Goal: Transaction & Acquisition: Purchase product/service

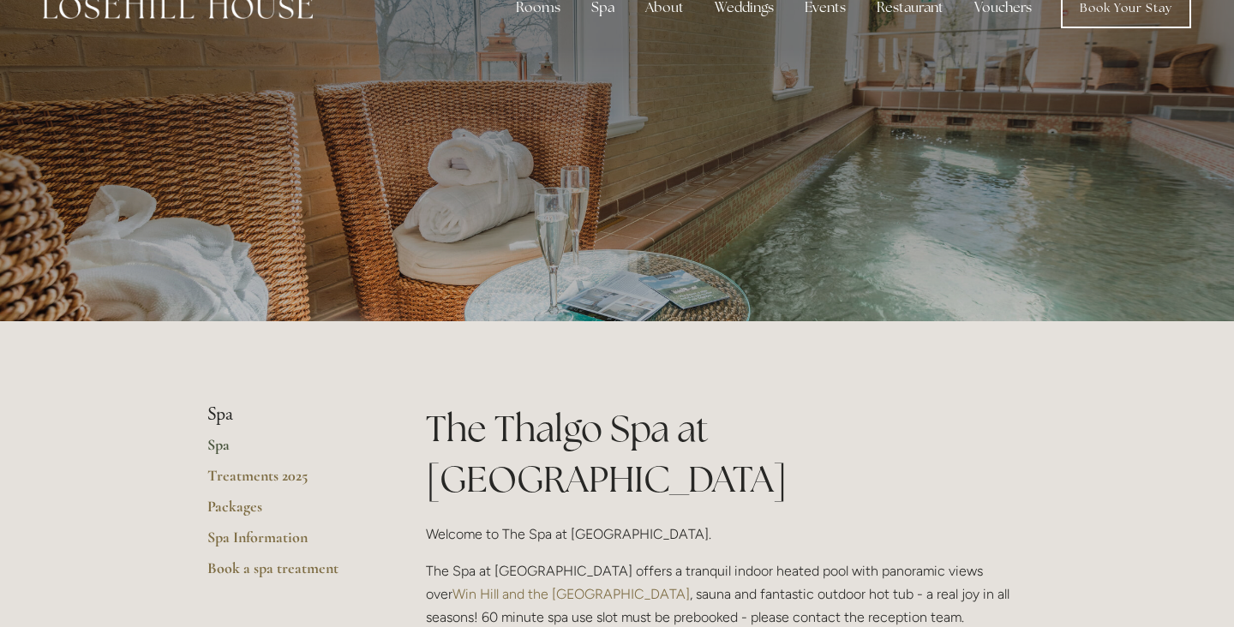
scroll to position [39, 0]
click at [213, 443] on link "Spa" at bounding box center [289, 449] width 164 height 31
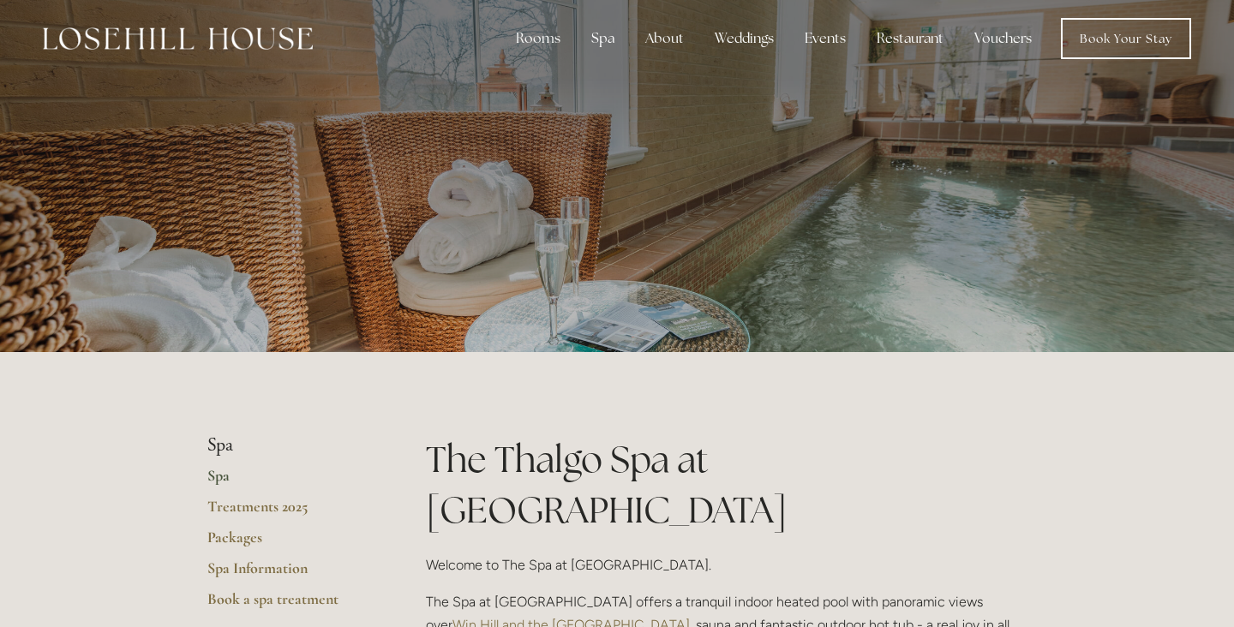
scroll to position [67, 0]
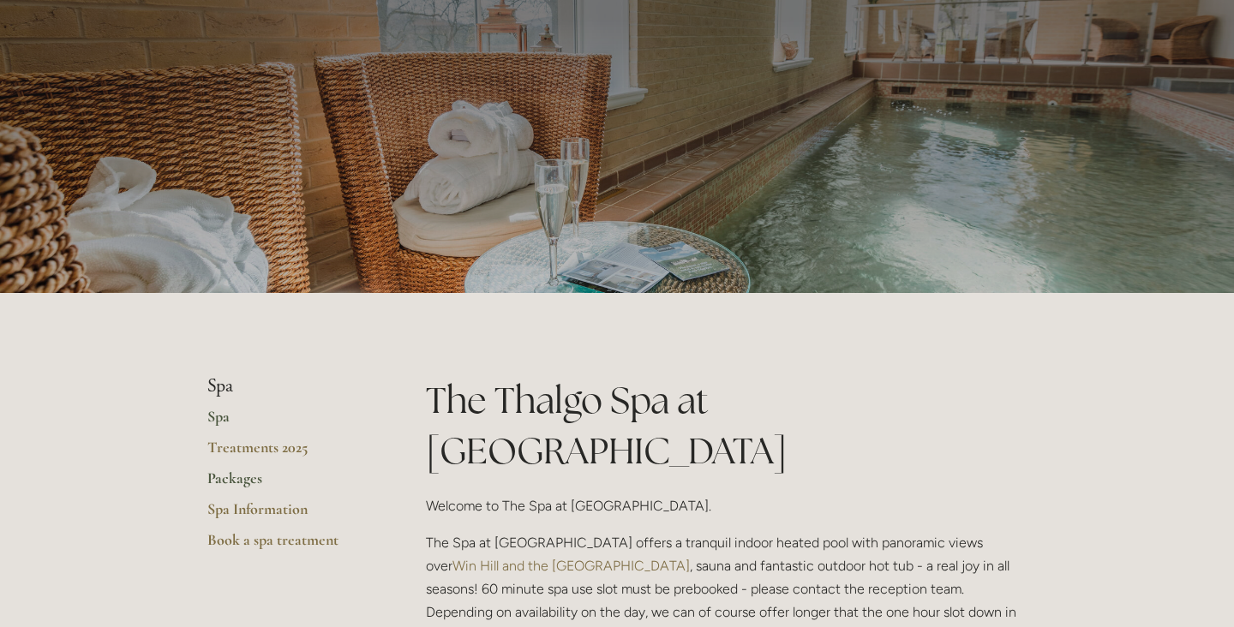
click at [242, 476] on link "Packages" at bounding box center [289, 484] width 164 height 31
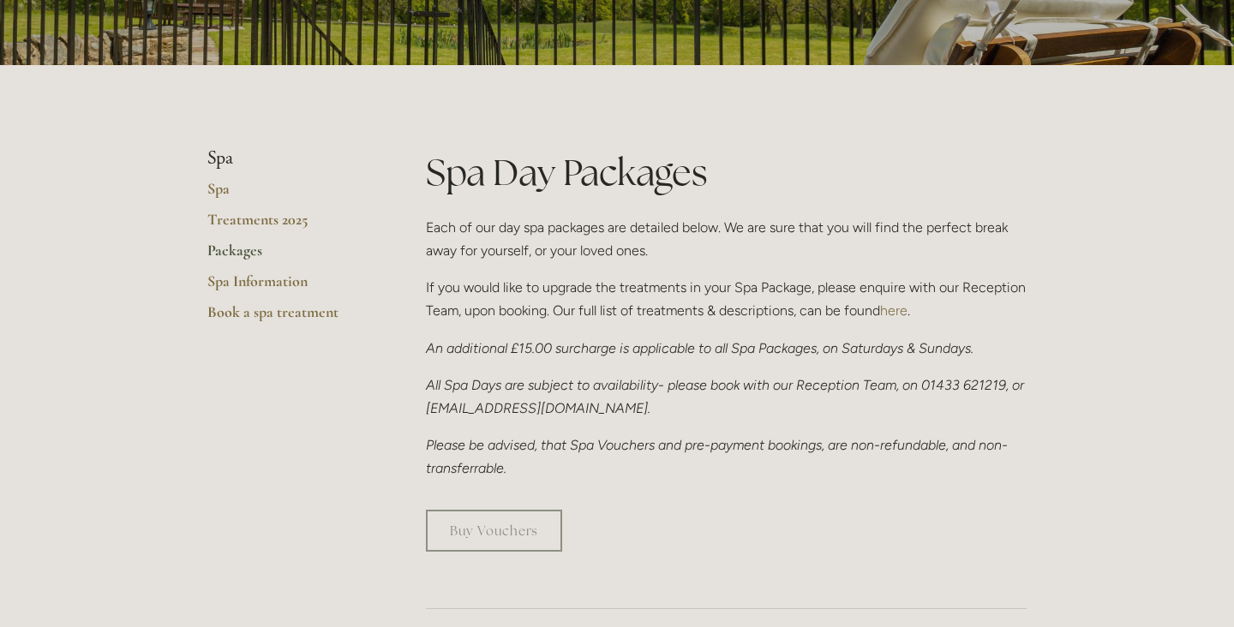
scroll to position [293, 0]
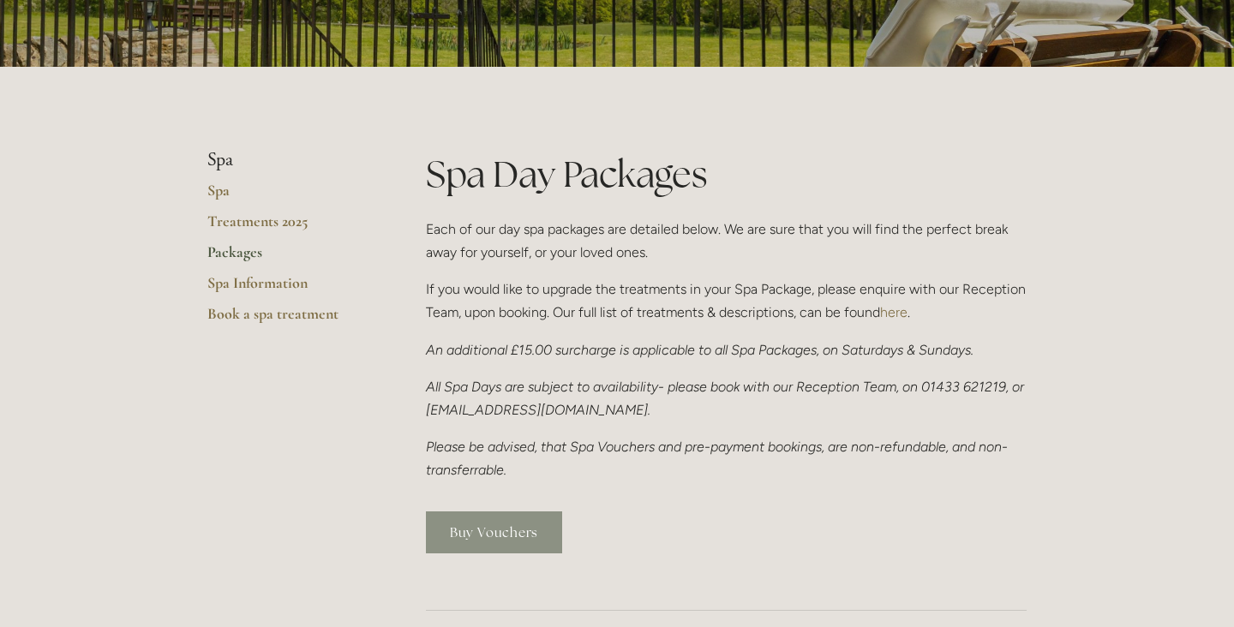
click at [487, 527] on link "Buy Vouchers" at bounding box center [494, 533] width 136 height 42
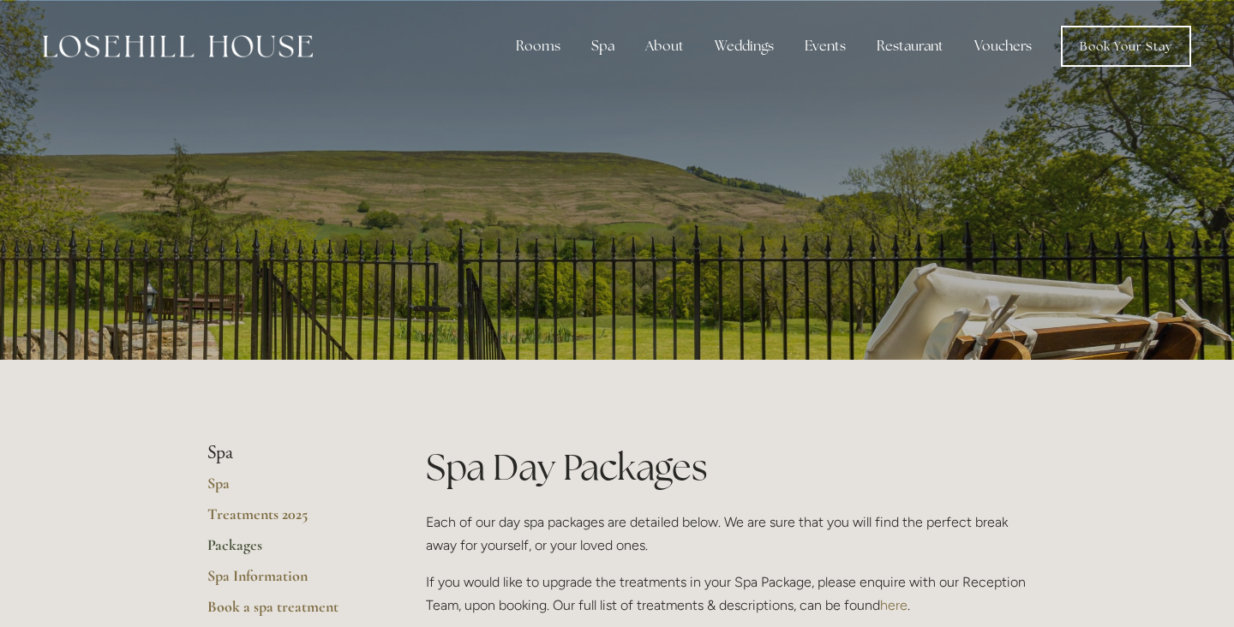
scroll to position [0, 0]
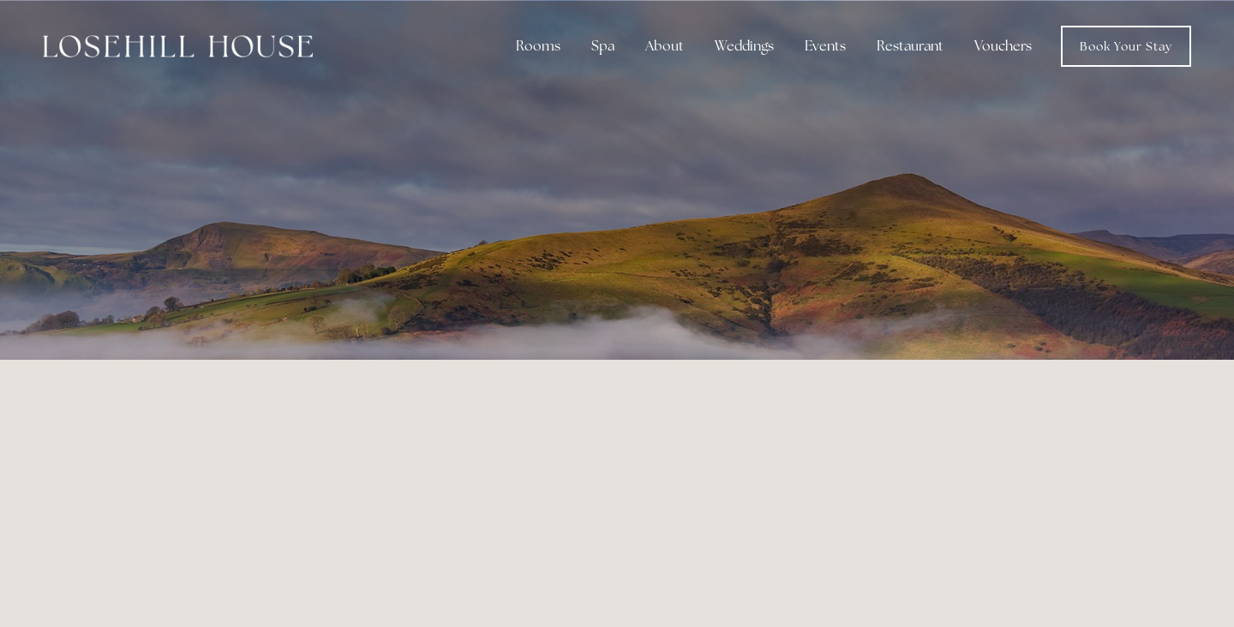
click at [293, 52] on img at bounding box center [178, 46] width 270 height 22
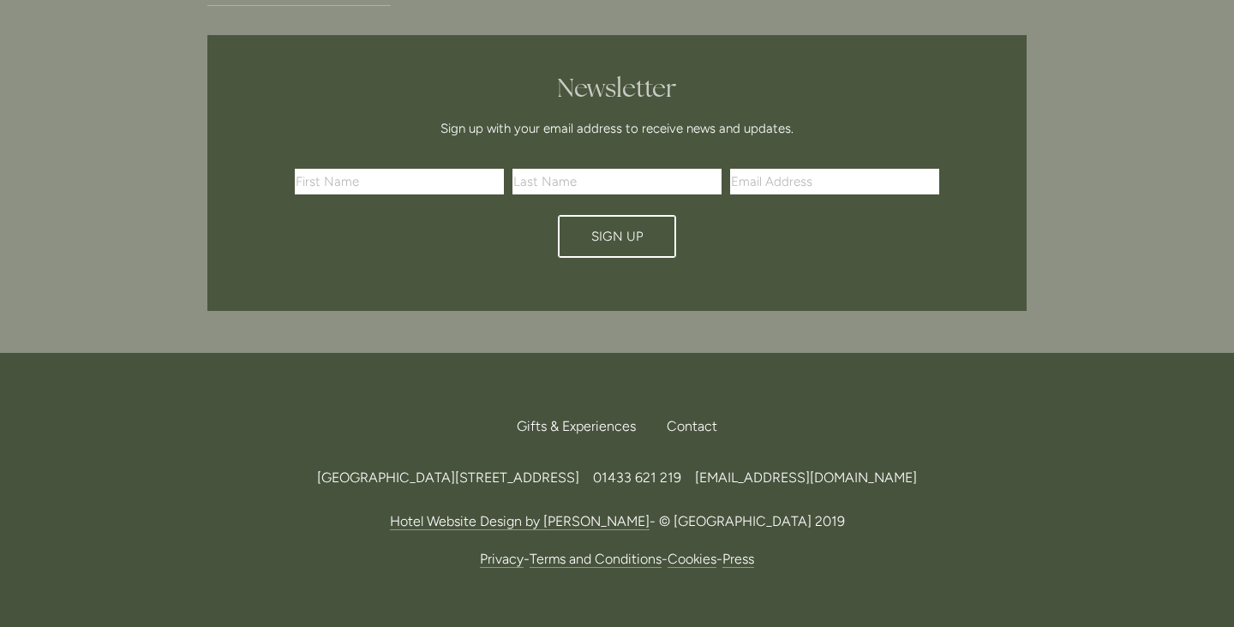
scroll to position [5115, 0]
